Goal: Information Seeking & Learning: Learn about a topic

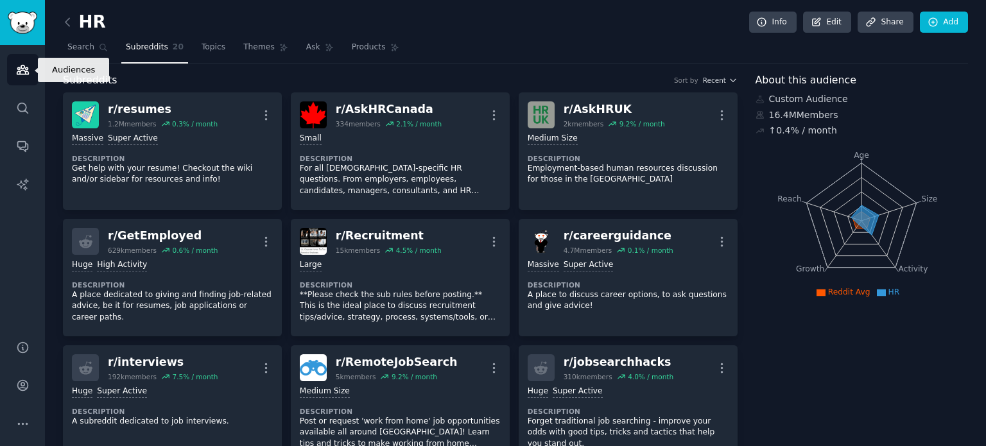
click at [31, 76] on link "Audiences" at bounding box center [22, 69] width 31 height 31
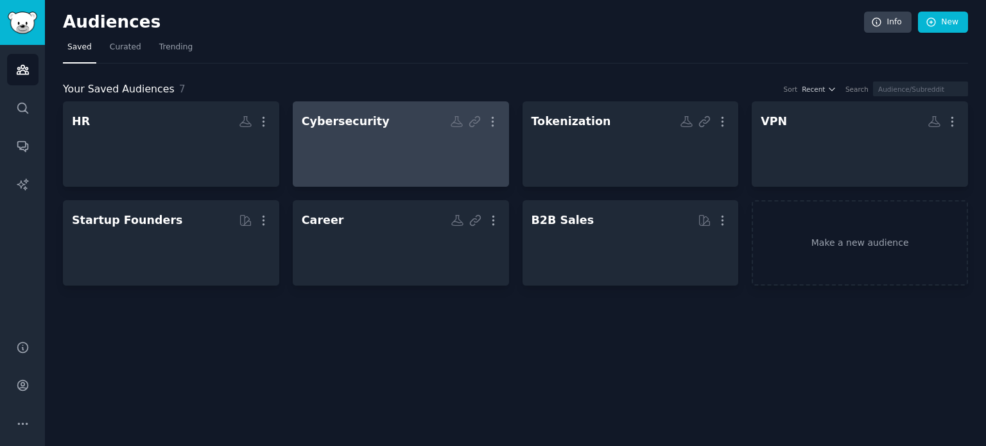
click at [353, 146] on div at bounding box center [401, 155] width 198 height 45
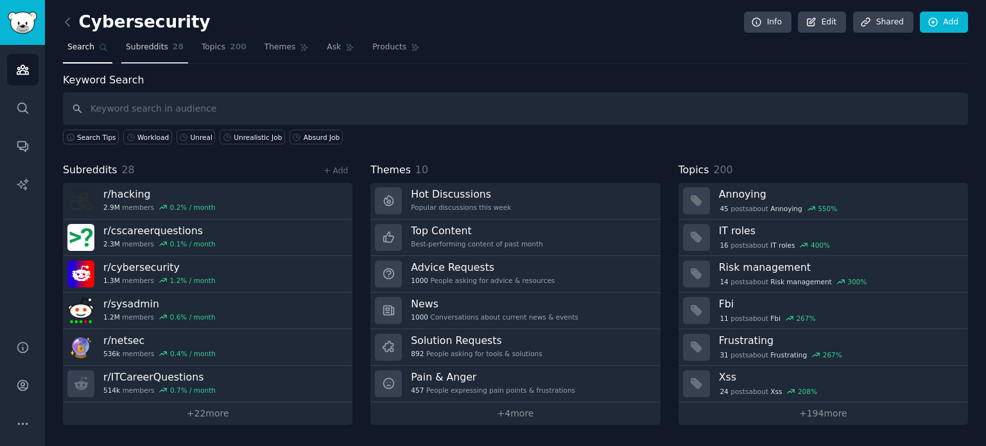
click at [164, 38] on link "Subreddits 28" at bounding box center [154, 50] width 67 height 26
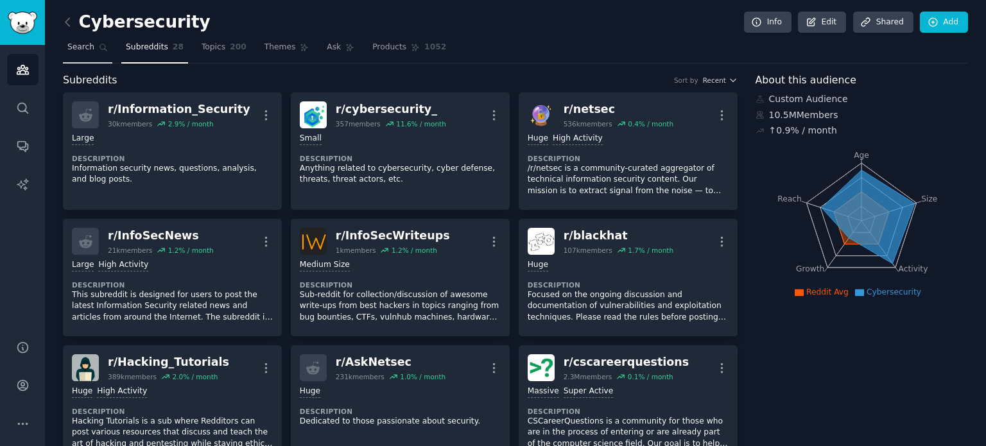
click at [85, 51] on span "Search" at bounding box center [80, 48] width 27 height 12
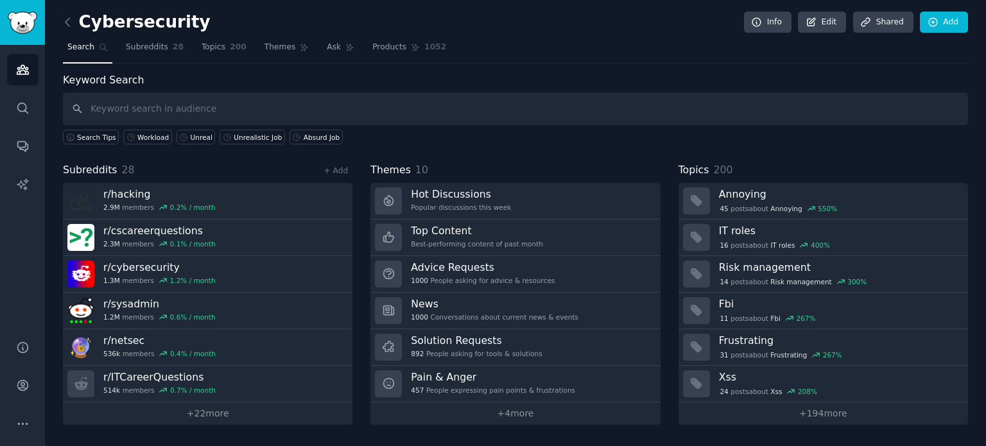
click at [221, 105] on input "text" at bounding box center [515, 108] width 905 height 33
type input "Cybersecurity Jobs"
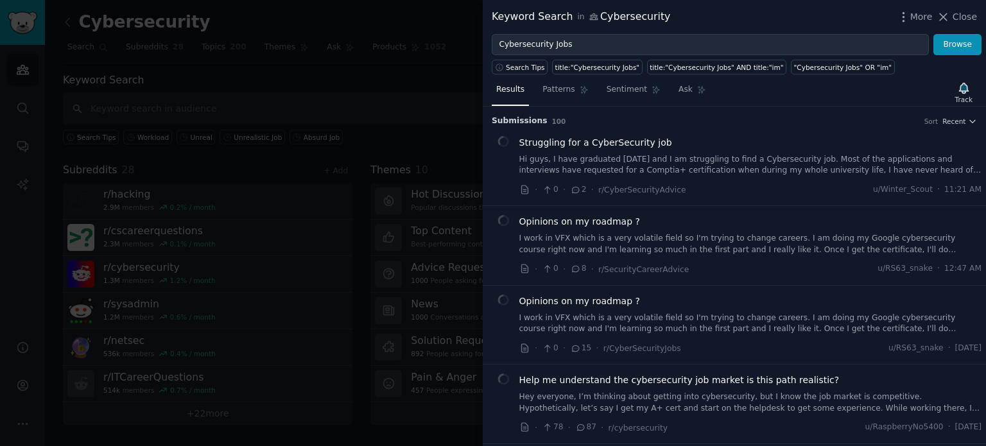
click at [955, 128] on li "Struggling for a CyberSecurity job Hi guys, I have graduated [DATE] and I am st…" at bounding box center [734, 166] width 503 height 79
click at [696, 169] on link "Hi guys, I have graduated [DATE] and I am struggling to find a Cybersecurity jo…" at bounding box center [750, 165] width 463 height 22
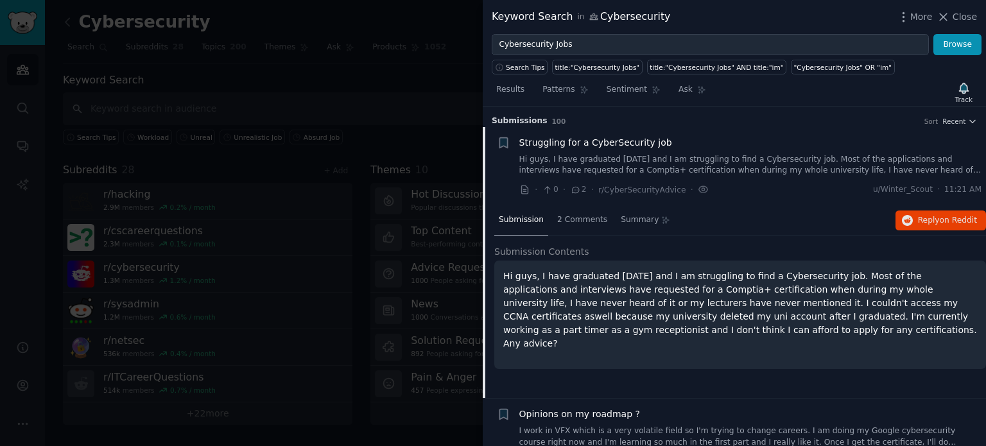
scroll to position [20, 0]
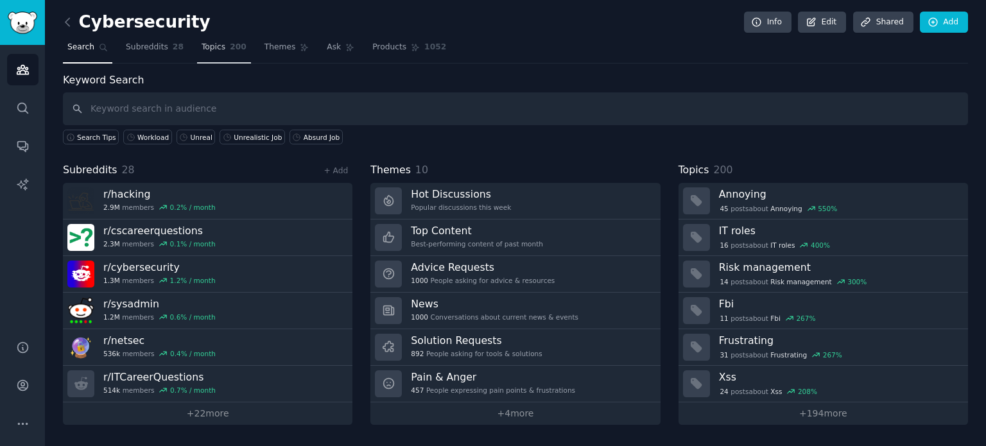
click at [204, 52] on span "Topics" at bounding box center [214, 48] width 24 height 12
